Goal: Transaction & Acquisition: Subscribe to service/newsletter

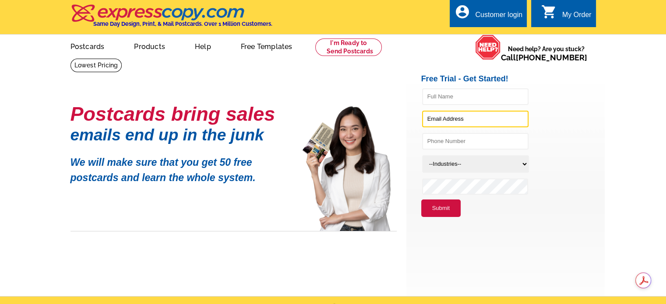
type input "[EMAIL_ADDRESS][DOMAIN_NAME]"
click at [427, 202] on button "Submit" at bounding box center [440, 209] width 39 height 18
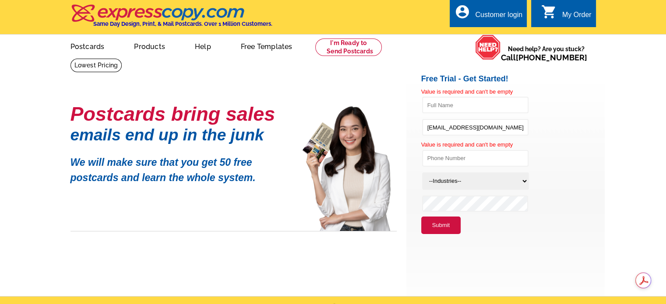
click at [305, 231] on div "Postcards bring sales emails end up in the junk We will make sure that you get …" at bounding box center [234, 168] width 326 height 125
click at [434, 224] on button "Submit" at bounding box center [440, 226] width 39 height 18
click at [432, 227] on button "Submit" at bounding box center [440, 226] width 39 height 18
click at [485, 18] on div "Customer login" at bounding box center [498, 17] width 47 height 12
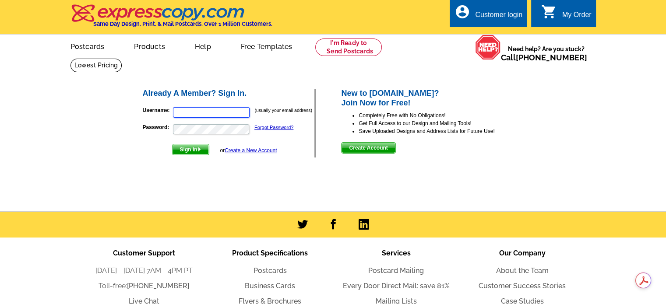
type input "[EMAIL_ADDRESS][DOMAIN_NAME]"
click at [191, 152] on span "Sign In" at bounding box center [191, 150] width 36 height 11
